Goal: Information Seeking & Learning: Learn about a topic

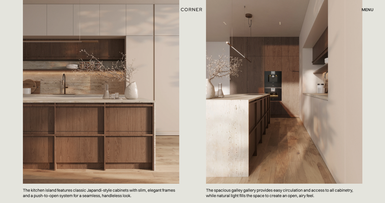
scroll to position [333, 0]
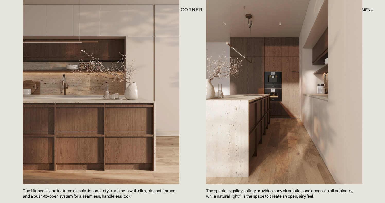
click at [145, 141] on img at bounding box center [101, 79] width 156 height 209
click at [145, 138] on img at bounding box center [101, 79] width 156 height 209
click at [282, 114] on img at bounding box center [284, 79] width 156 height 209
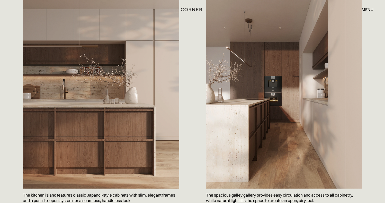
scroll to position [71, 0]
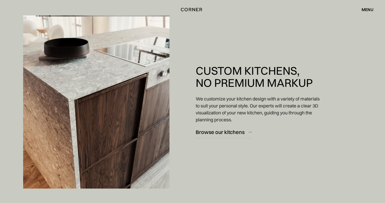
scroll to position [604, 0]
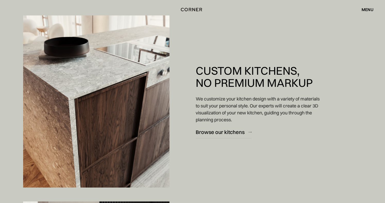
click at [113, 123] on img at bounding box center [96, 101] width 146 height 172
click at [207, 132] on div "Browse our kitchens" at bounding box center [220, 131] width 49 height 7
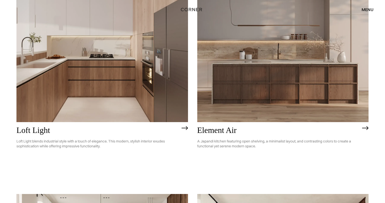
scroll to position [96, 0]
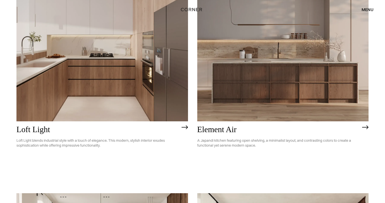
click at [368, 10] on div "menu" at bounding box center [368, 9] width 12 height 4
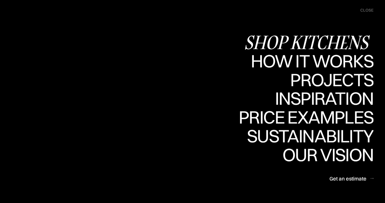
click at [309, 41] on div "Shop Kitchens" at bounding box center [308, 42] width 129 height 18
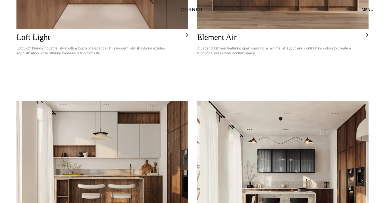
scroll to position [237, 0]
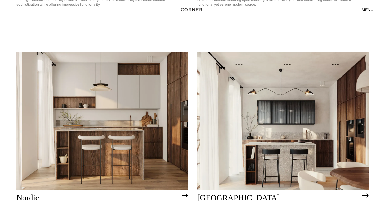
click at [144, 156] on img at bounding box center [101, 120] width 171 height 137
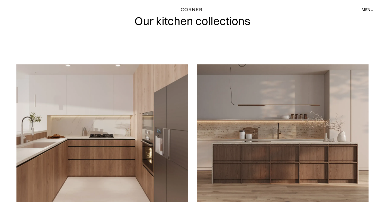
scroll to position [0, 0]
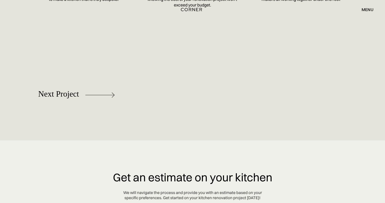
scroll to position [2070, 0]
